Goal: Information Seeking & Learning: Learn about a topic

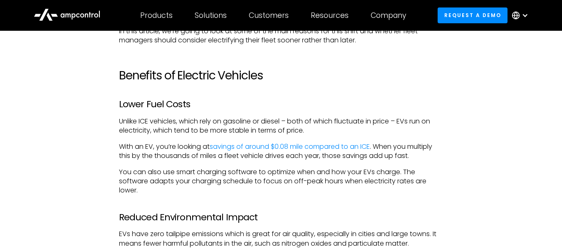
scroll to position [491, 0]
drag, startPoint x: 117, startPoint y: 103, endPoint x: 193, endPoint y: 96, distance: 76.4
copy h3 "Lower Fuel Costs"
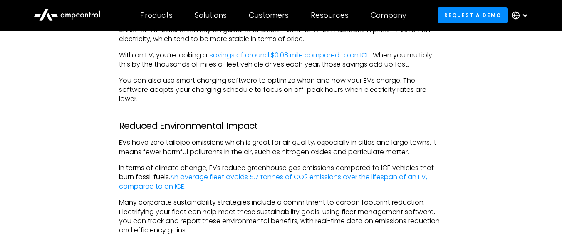
scroll to position [582, 0]
drag, startPoint x: 150, startPoint y: 143, endPoint x: 225, endPoint y: 136, distance: 76.0
copy p "zero tailpipe emissions"
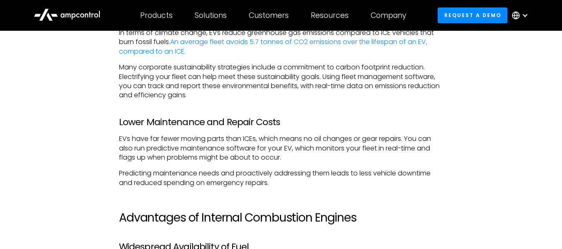
scroll to position [718, 0]
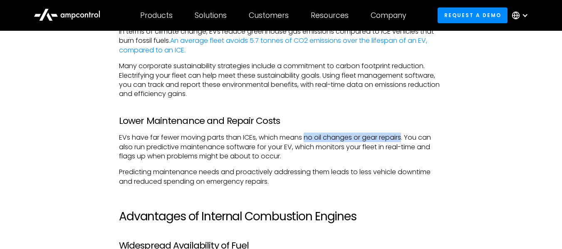
drag, startPoint x: 306, startPoint y: 137, endPoint x: 405, endPoint y: 136, distance: 99.4
click at [405, 136] on p "EVs have far fewer moving parts than ICEs, which means no oil changes or gear r…" at bounding box center [281, 147] width 324 height 28
copy p "no oil changes or gear repairs"
click at [197, 139] on p "EVs have far fewer moving parts than ICEs, which means no oil changes or gear r…" at bounding box center [281, 147] width 324 height 28
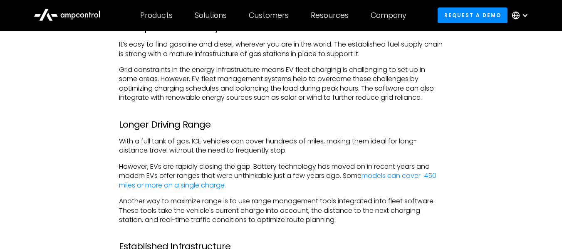
scroll to position [936, 0]
drag, startPoint x: 118, startPoint y: 121, endPoint x: 207, endPoint y: 117, distance: 89.5
copy h3 "Longer Driving Range"
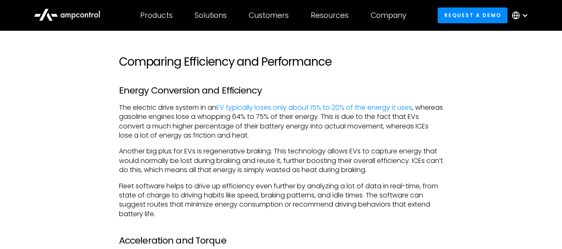
scroll to position [1270, 0]
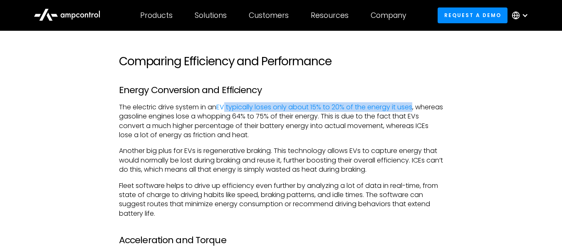
drag, startPoint x: 228, startPoint y: 99, endPoint x: 417, endPoint y: 100, distance: 188.7
copy link "typically loses only about 15% to 20% of the energy it uses"
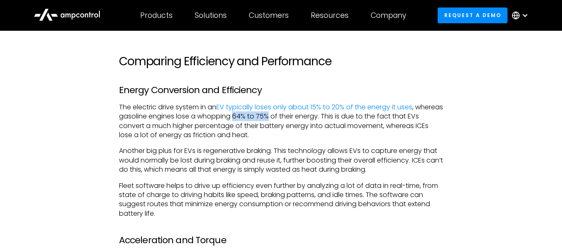
drag, startPoint x: 264, startPoint y: 116, endPoint x: 298, endPoint y: 114, distance: 33.7
click at [298, 114] on p "The electric drive system in an EV typically loses only about 15% to 20% of the…" at bounding box center [281, 121] width 324 height 37
copy p "64% to 75%"
click at [308, 170] on p "Another big plus for EVs is regenerative braking. This technology allows EVs to…" at bounding box center [281, 160] width 324 height 28
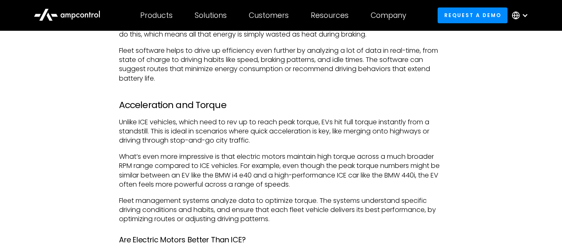
scroll to position [1405, 0]
drag, startPoint x: 337, startPoint y: 121, endPoint x: 148, endPoint y: 128, distance: 189.7
click at [148, 128] on p "Unlike ICE vehicles, which need to rev up to reach peak torque, EVs hit full to…" at bounding box center [281, 131] width 324 height 28
copy p "hit full torque instantly from a standstill"
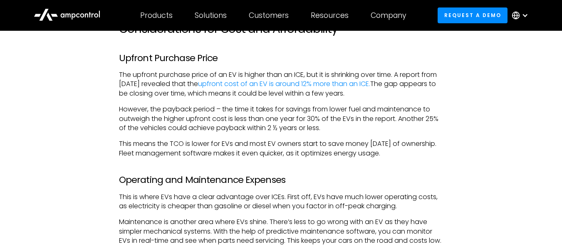
scroll to position [2056, 0]
drag, startPoint x: 244, startPoint y: 74, endPoint x: 305, endPoint y: 74, distance: 60.7
click at [305, 74] on p "The upfront purchase price of an EV is higher than an ICE, but it is shrinking …" at bounding box center [281, 84] width 324 height 28
copy p "higher than an ICE"
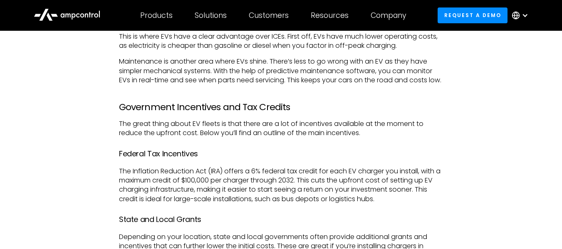
scroll to position [2230, 0]
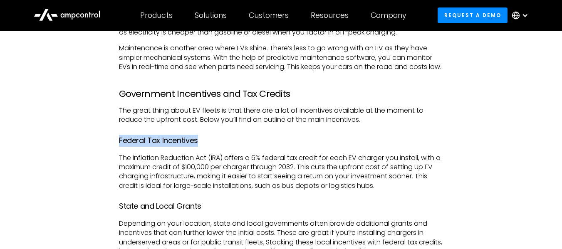
drag, startPoint x: 118, startPoint y: 148, endPoint x: 202, endPoint y: 151, distance: 84.4
copy h4 "Federal Tax Incentives"
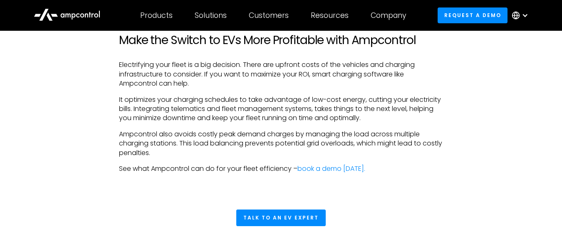
scroll to position [2590, 0]
